Goal: Navigation & Orientation: Find specific page/section

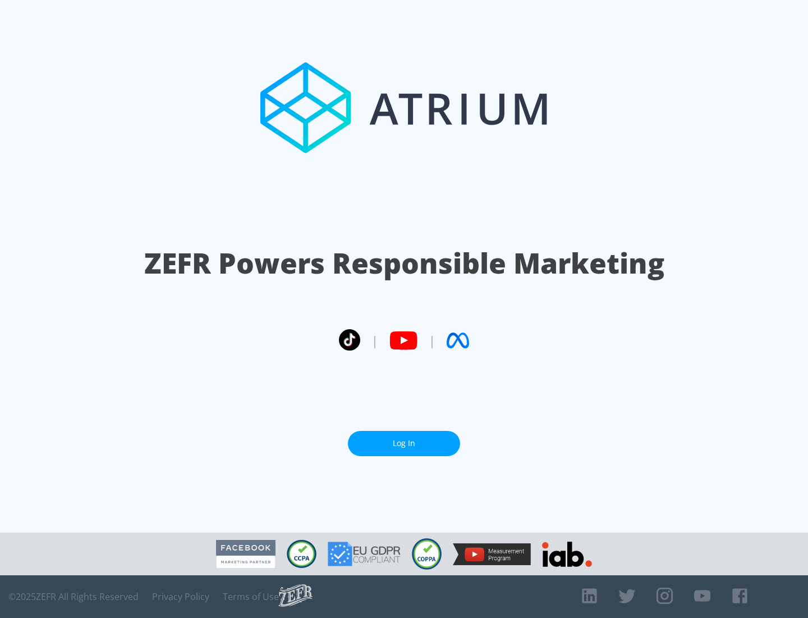
click at [404, 443] on link "Log In" at bounding box center [404, 443] width 112 height 25
